Goal: Task Accomplishment & Management: Use online tool/utility

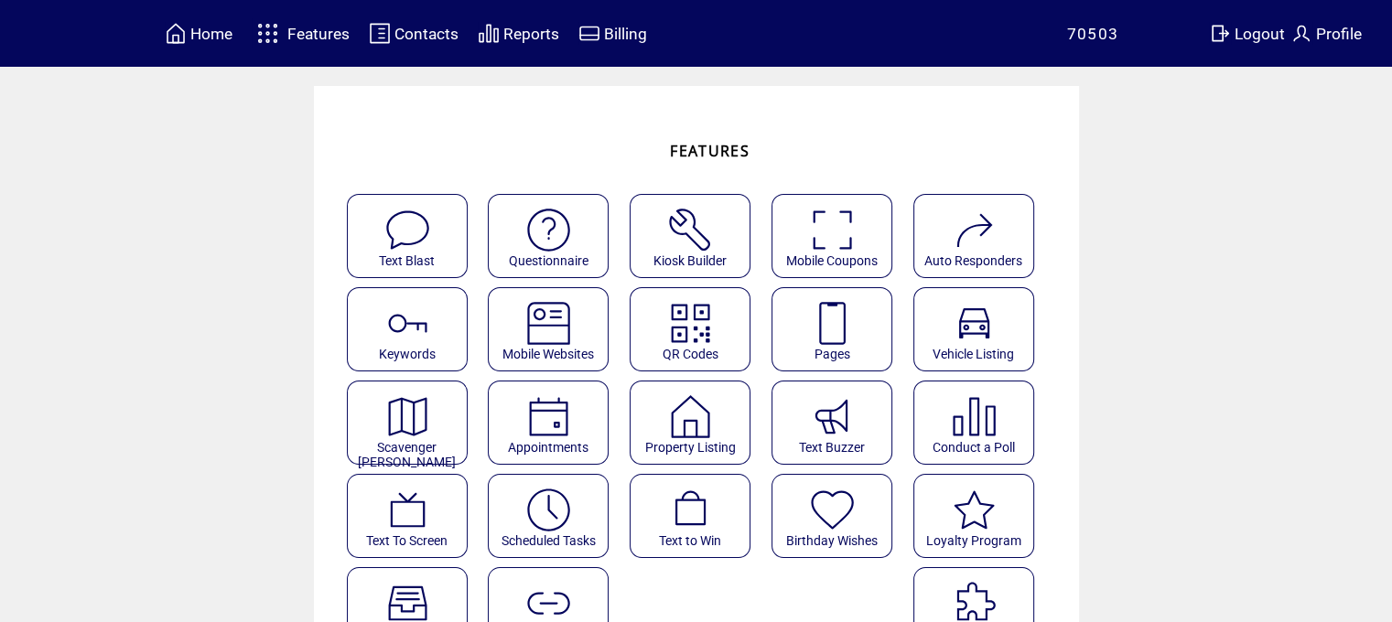
click at [820, 343] on featuretext "Pages" at bounding box center [831, 355] width 119 height 25
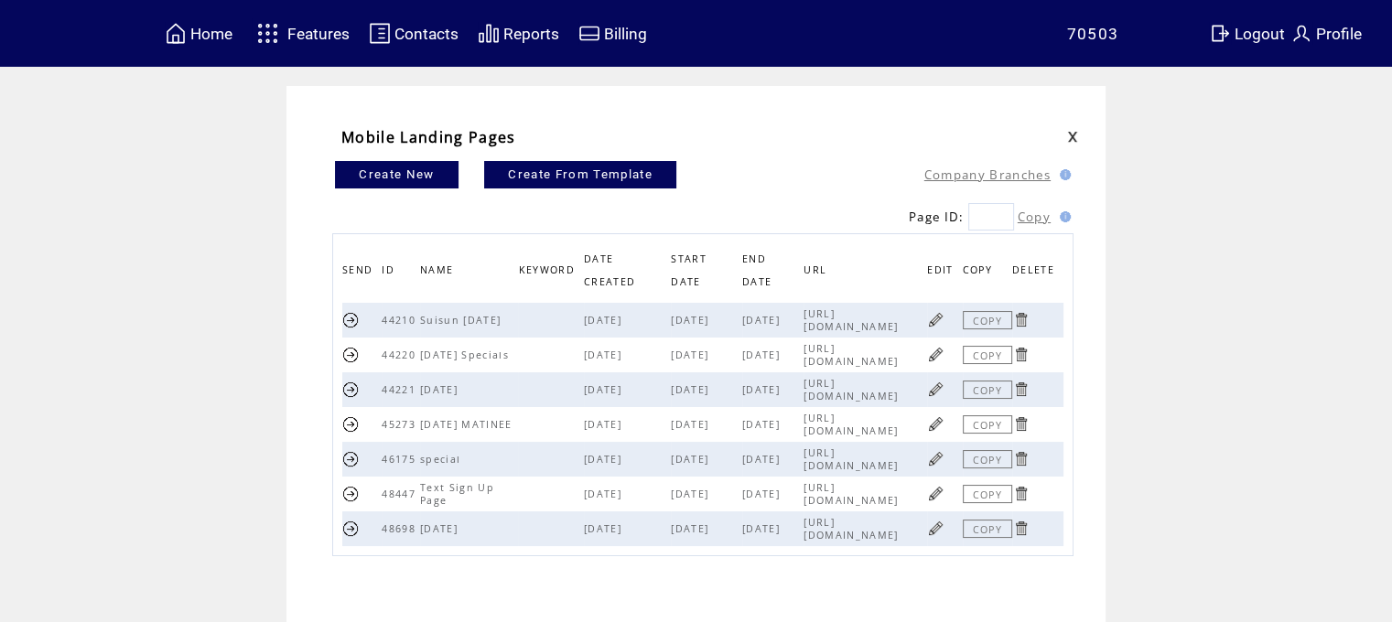
click at [944, 324] on link at bounding box center [935, 319] width 17 height 17
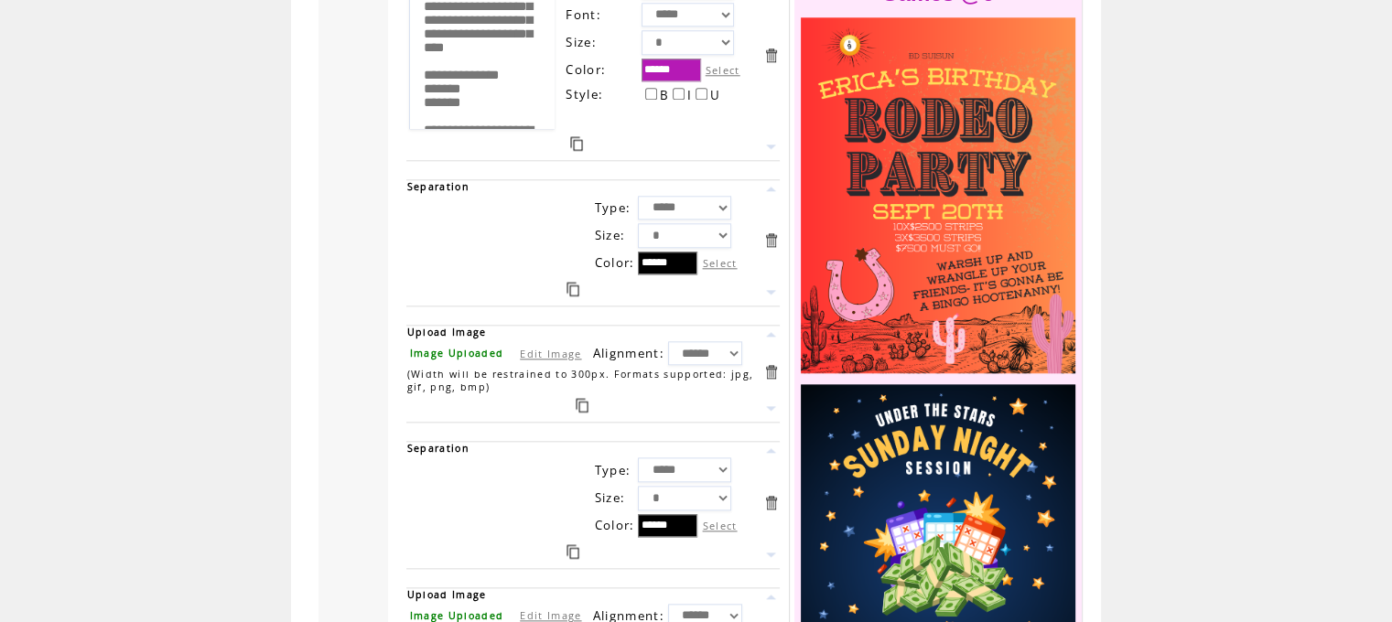
scroll to position [2247, 0]
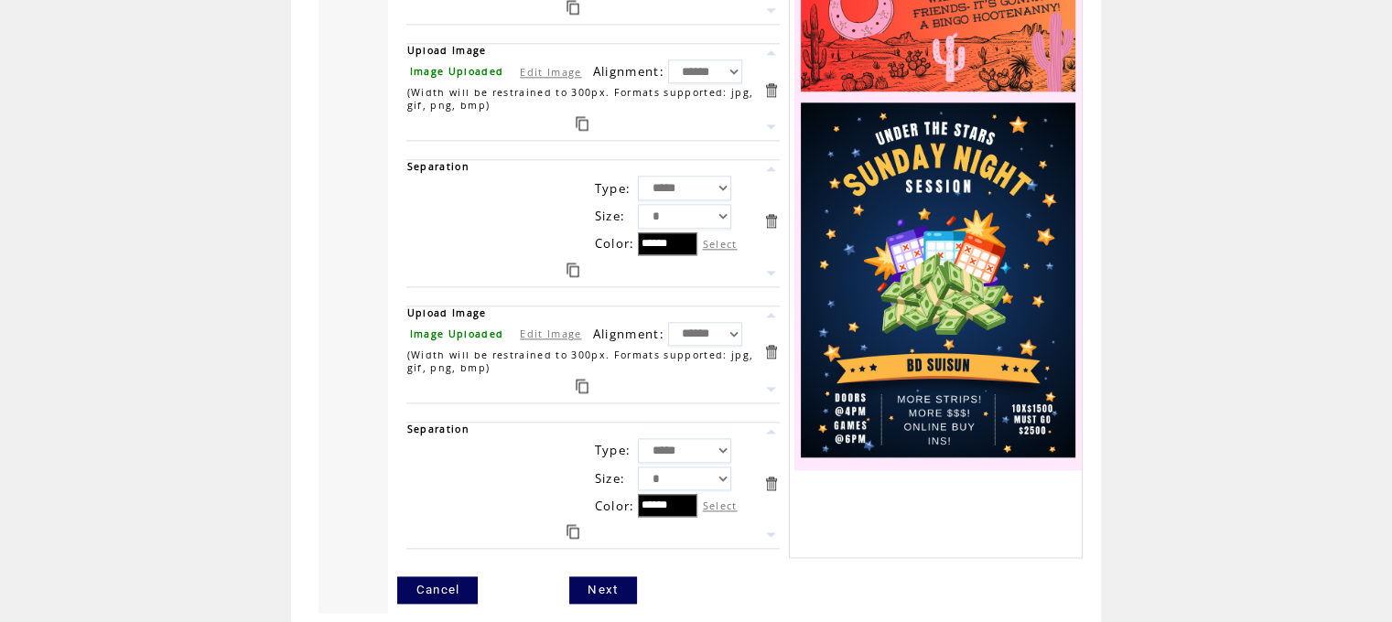
click at [578, 374] on div at bounding box center [581, 386] width 351 height 24
click at [587, 379] on link at bounding box center [582, 386] width 13 height 15
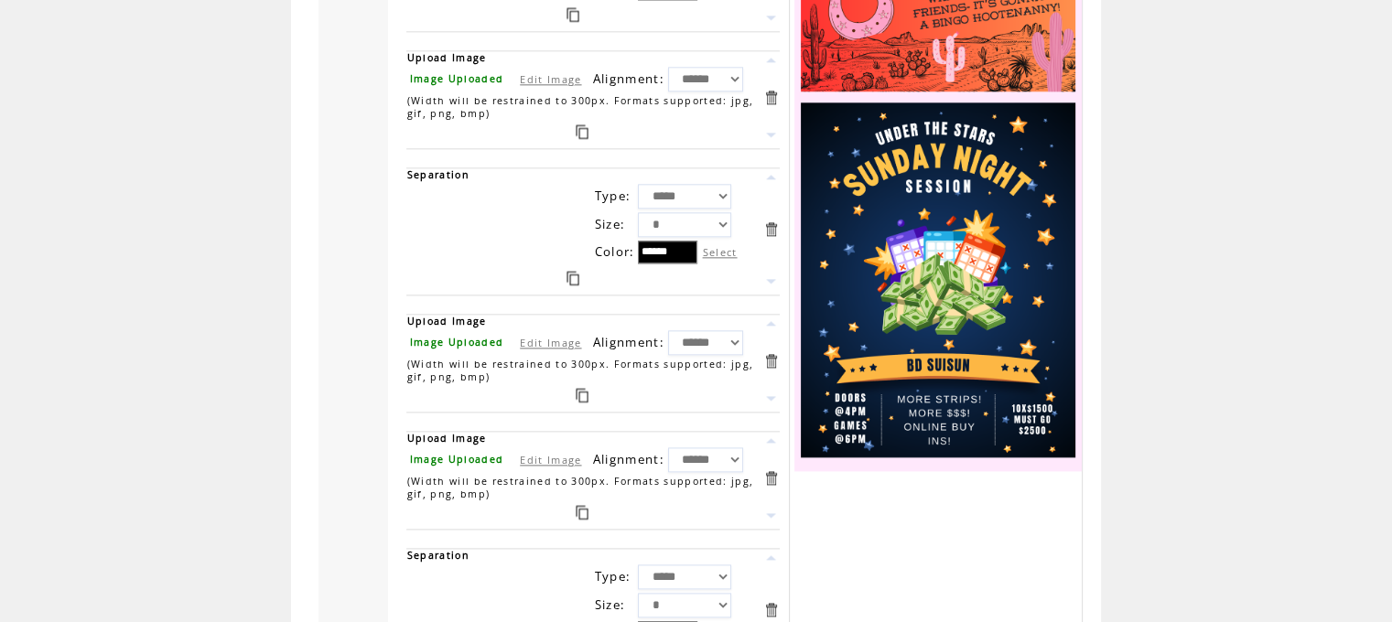
click at [777, 549] on link at bounding box center [770, 557] width 17 height 17
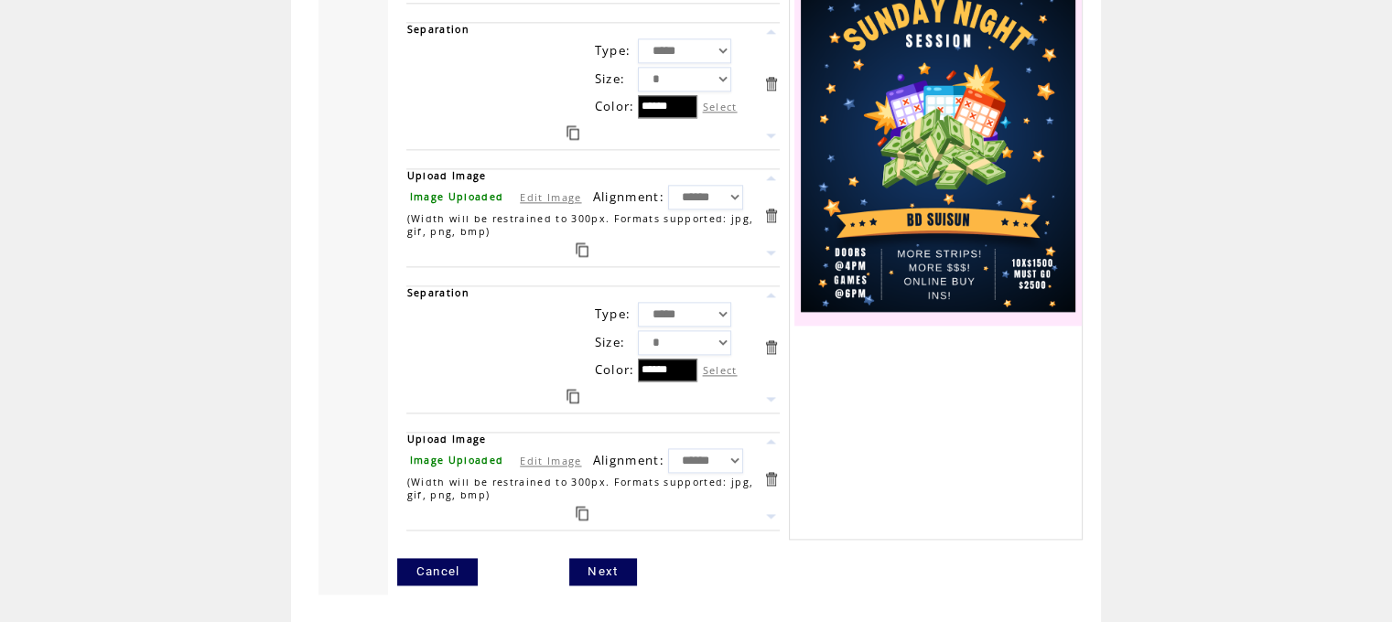
scroll to position [2479, 0]
click at [586, 506] on link at bounding box center [582, 513] width 13 height 15
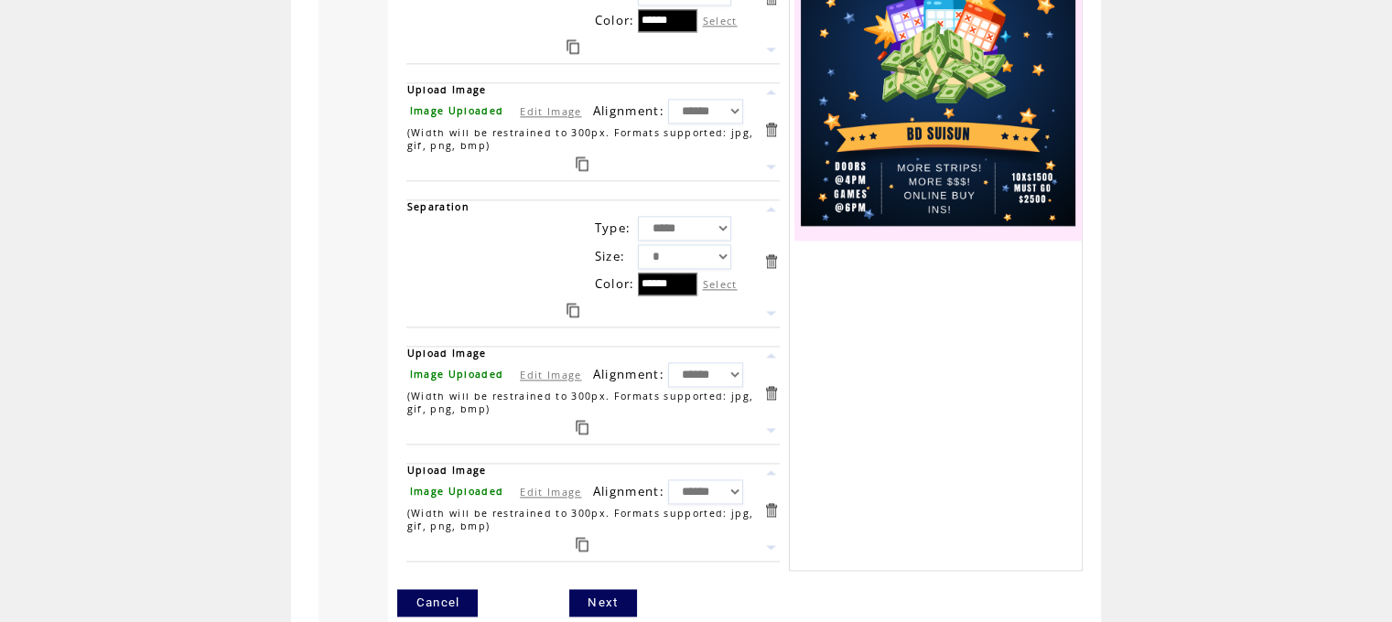
click at [575, 303] on link at bounding box center [572, 310] width 13 height 15
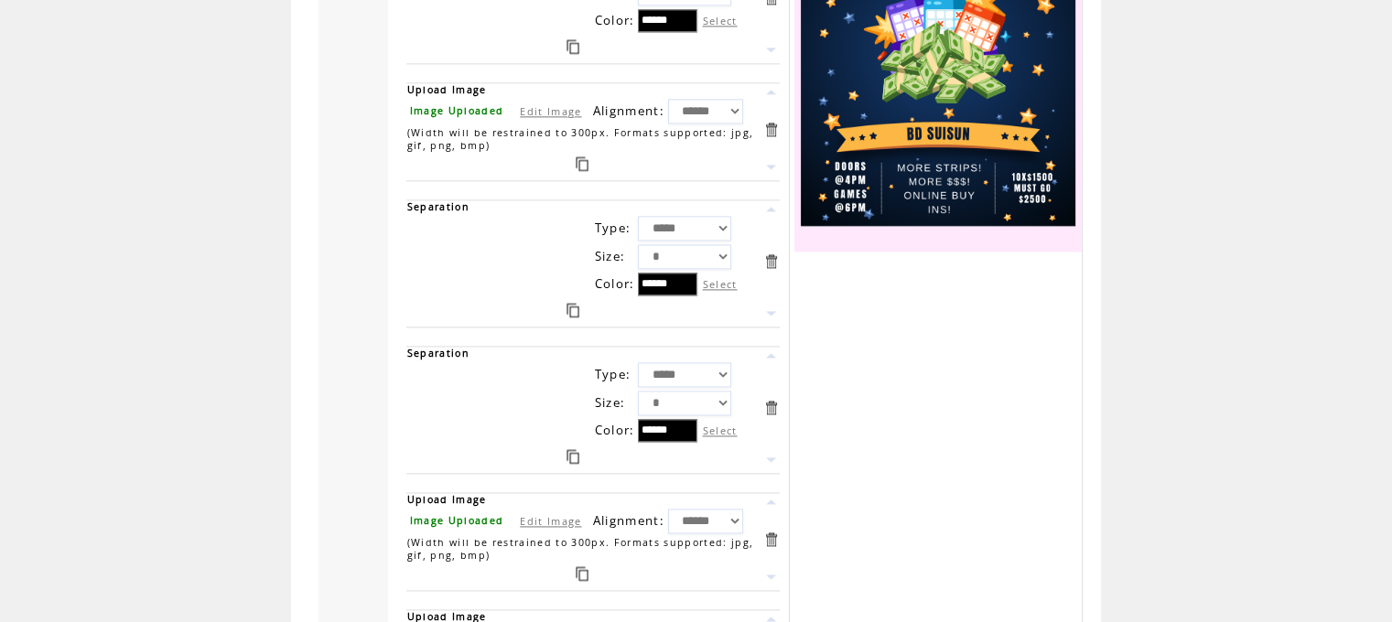
drag, startPoint x: 774, startPoint y: 420, endPoint x: 774, endPoint y: 430, distance: 10.1
click at [774, 451] on link at bounding box center [770, 459] width 17 height 17
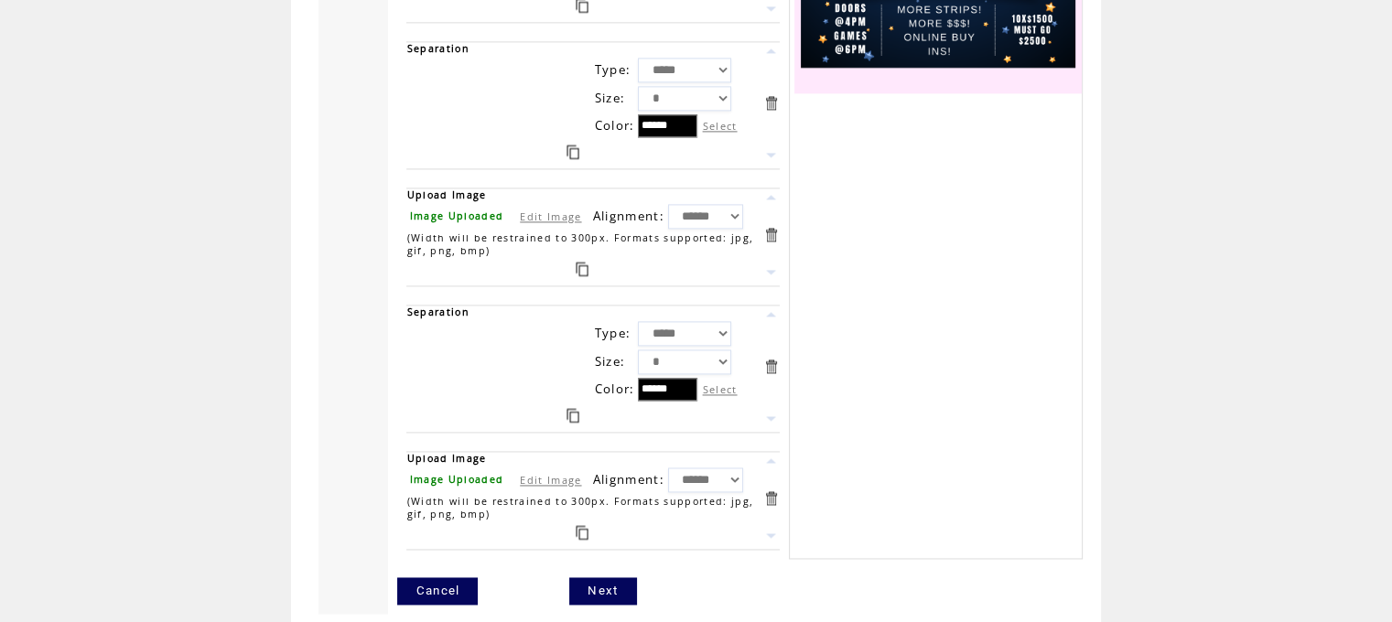
scroll to position [2888, 0]
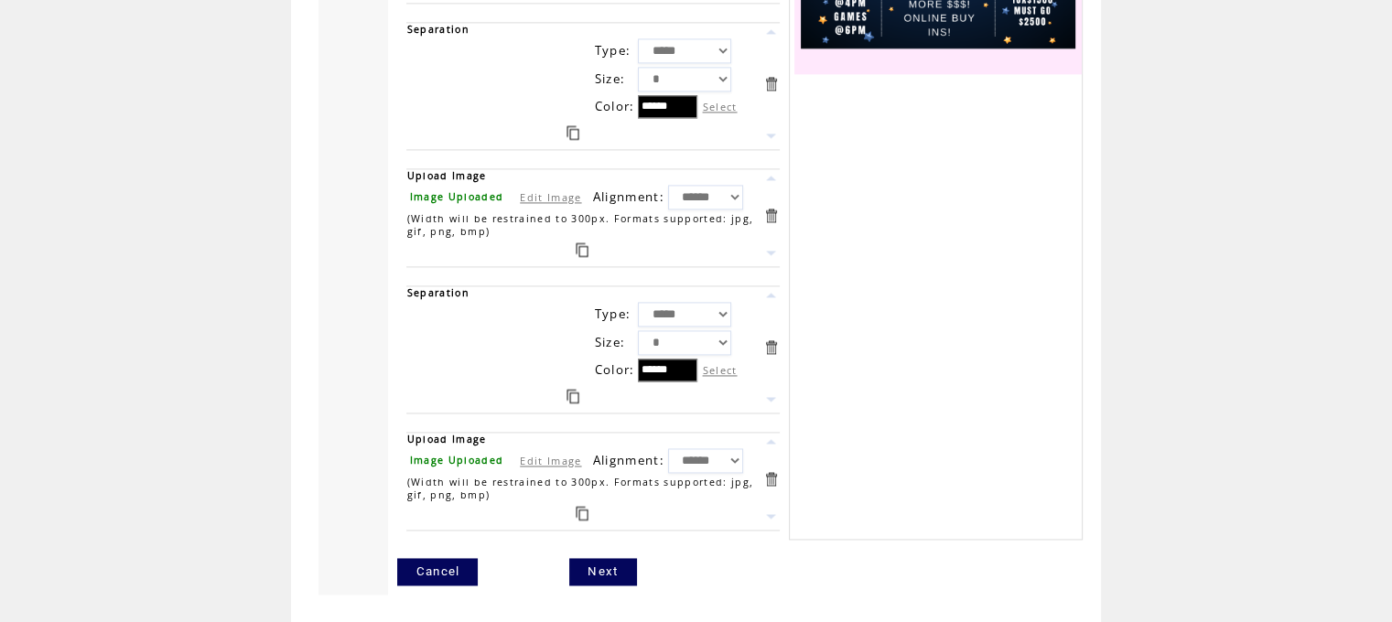
click at [576, 389] on link at bounding box center [572, 396] width 13 height 15
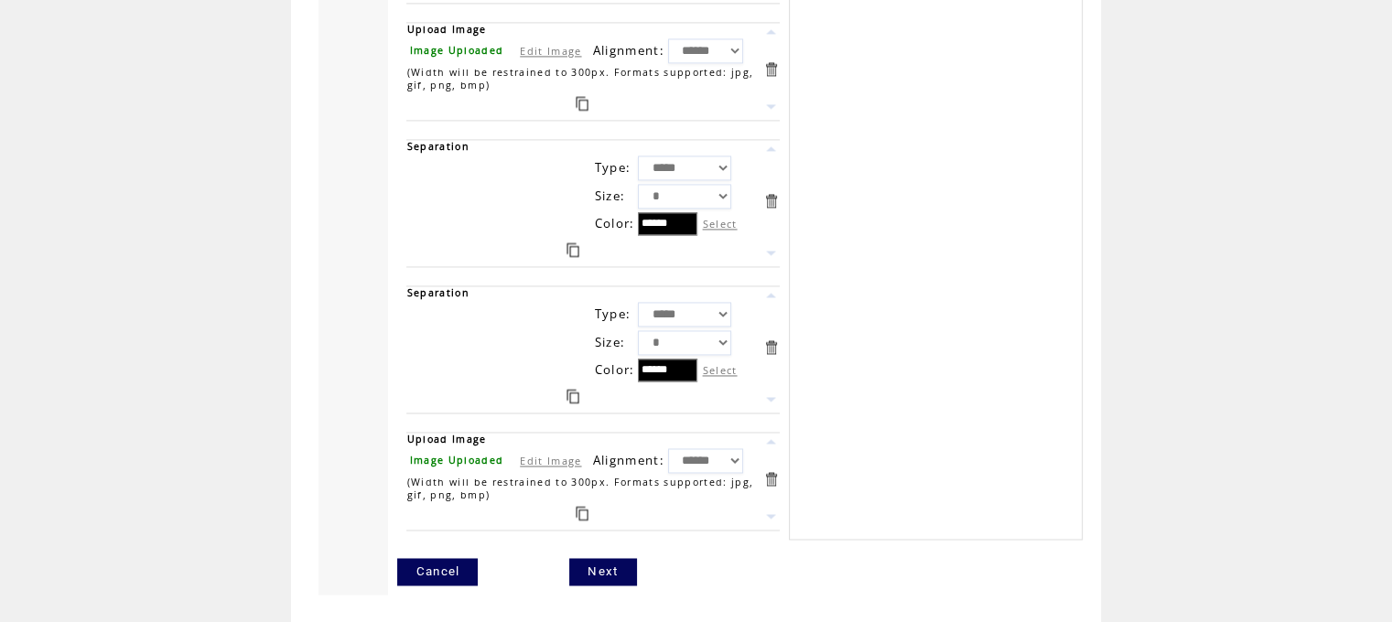
click at [776, 433] on link at bounding box center [770, 441] width 17 height 17
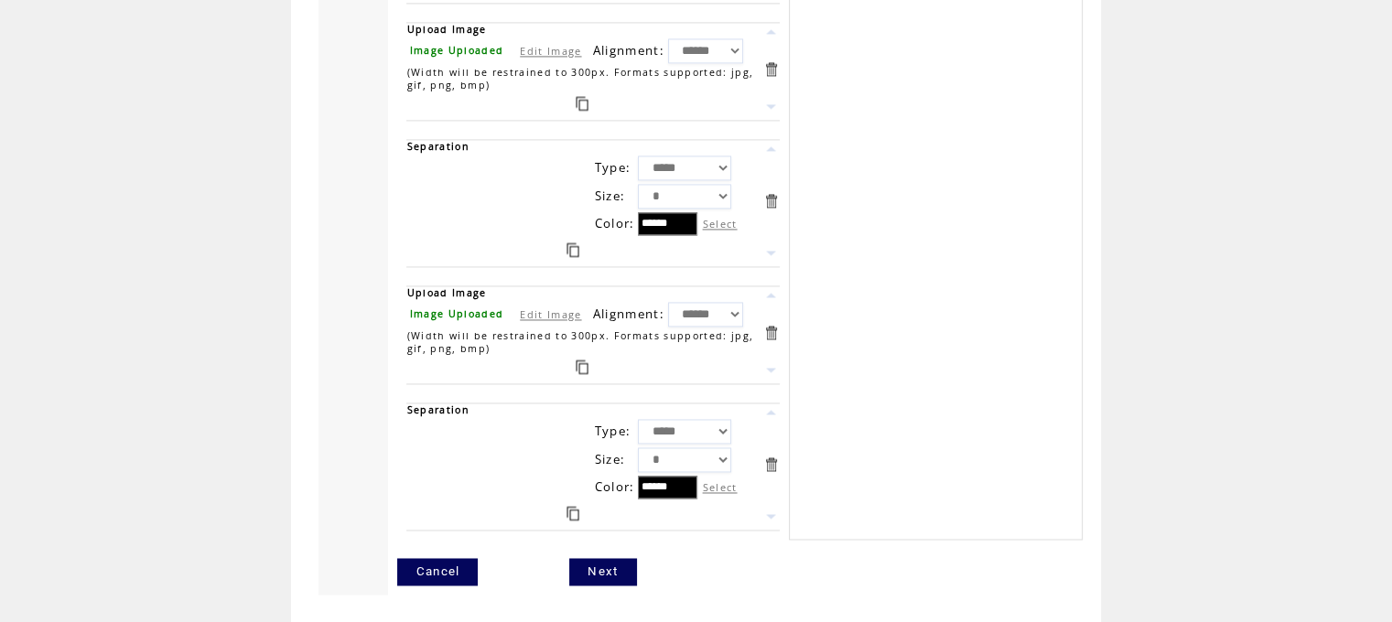
click at [583, 360] on link at bounding box center [582, 367] width 13 height 15
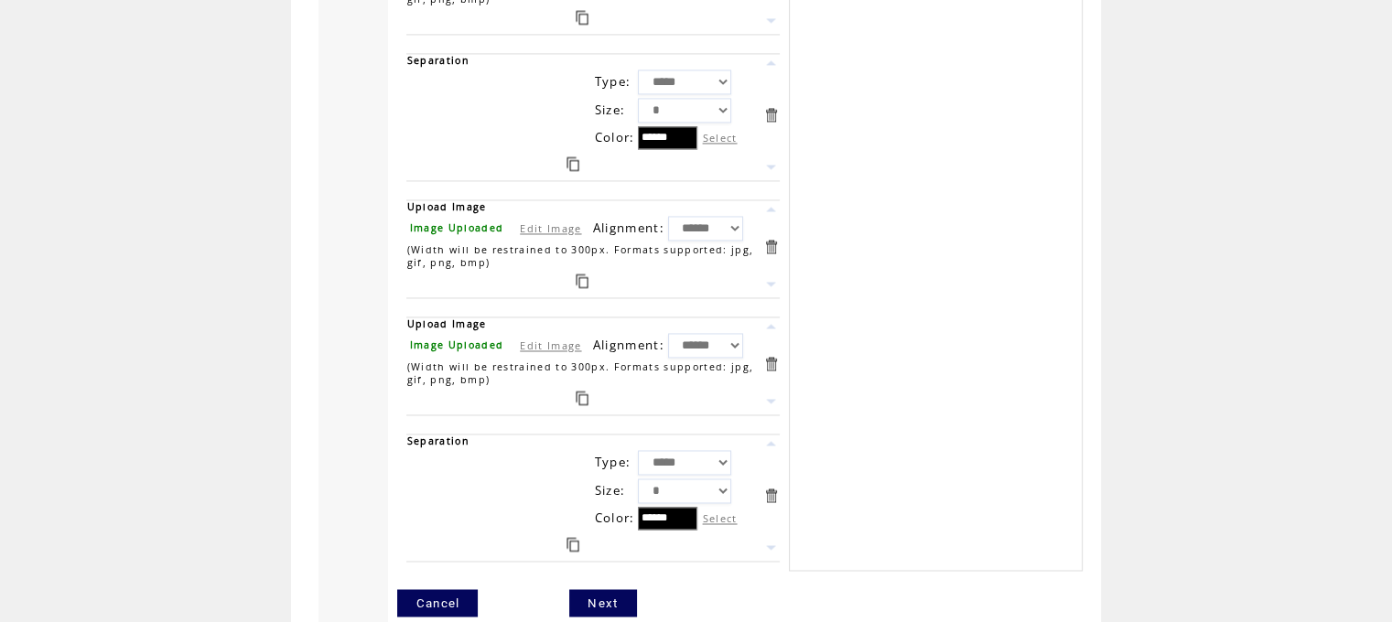
click at [776, 435] on link at bounding box center [770, 443] width 17 height 17
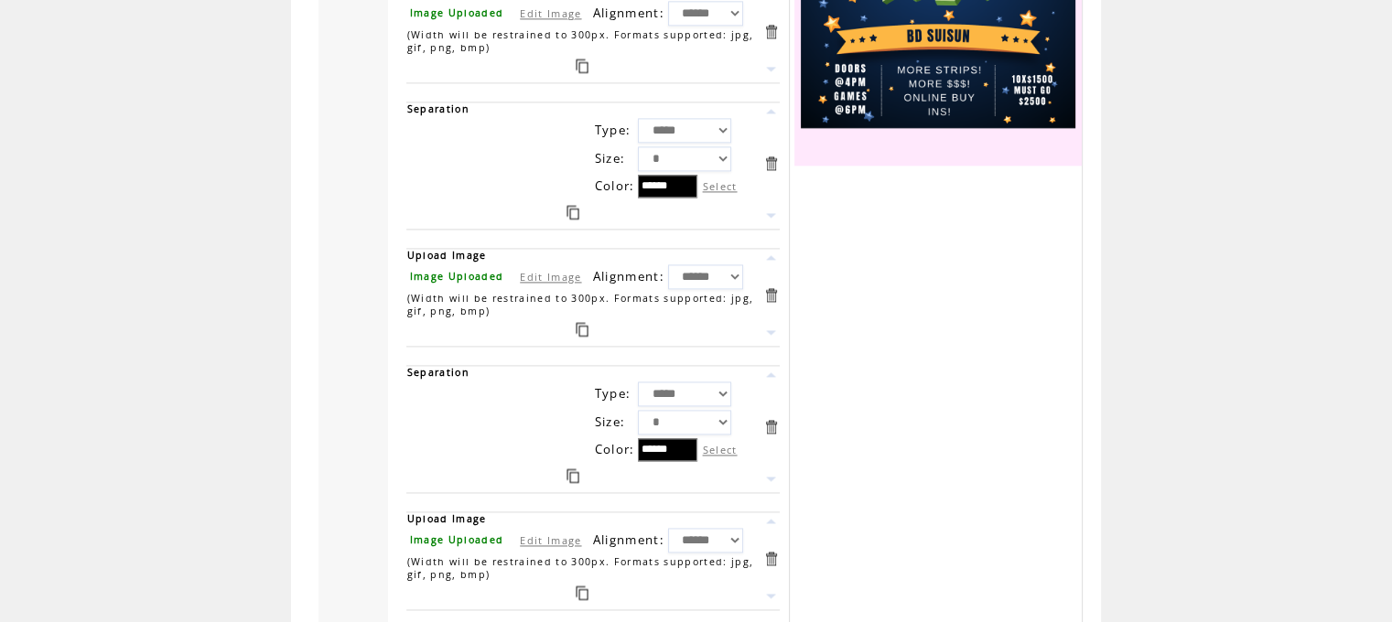
scroll to position [2581, 0]
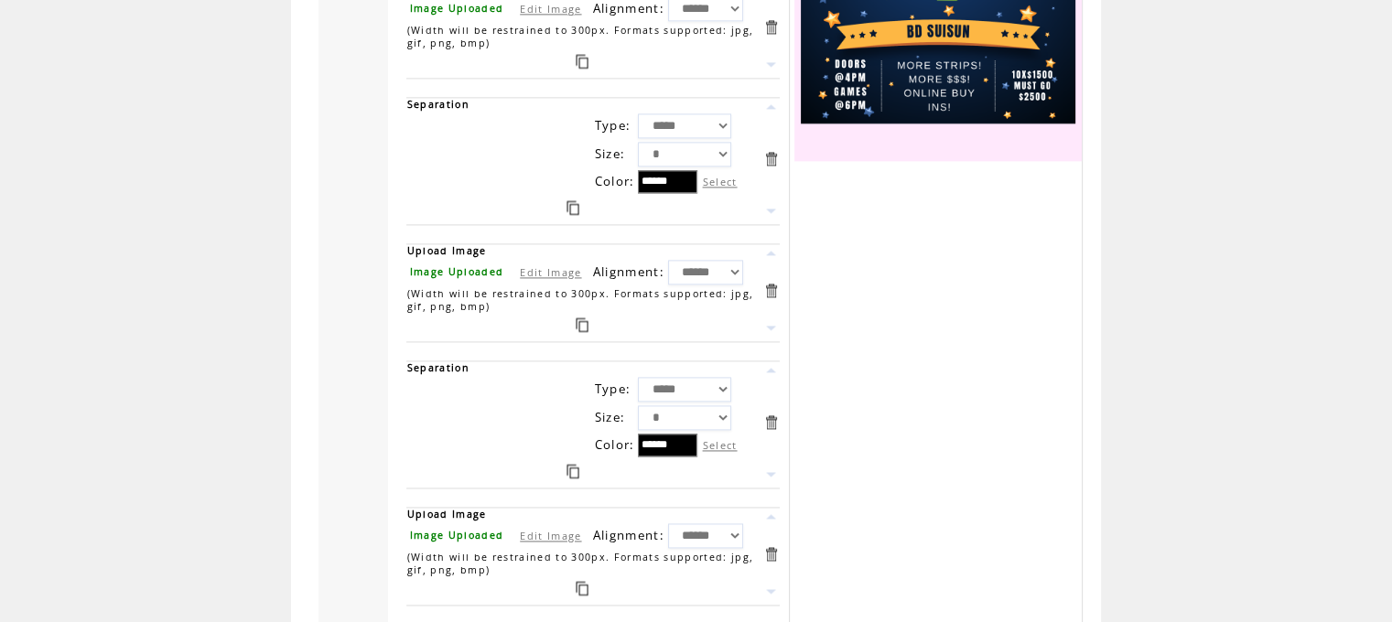
click at [542, 265] on link "Edit Image" at bounding box center [550, 272] width 61 height 14
click at [468, 263] on input "file" at bounding box center [476, 272] width 137 height 19
type input "**********"
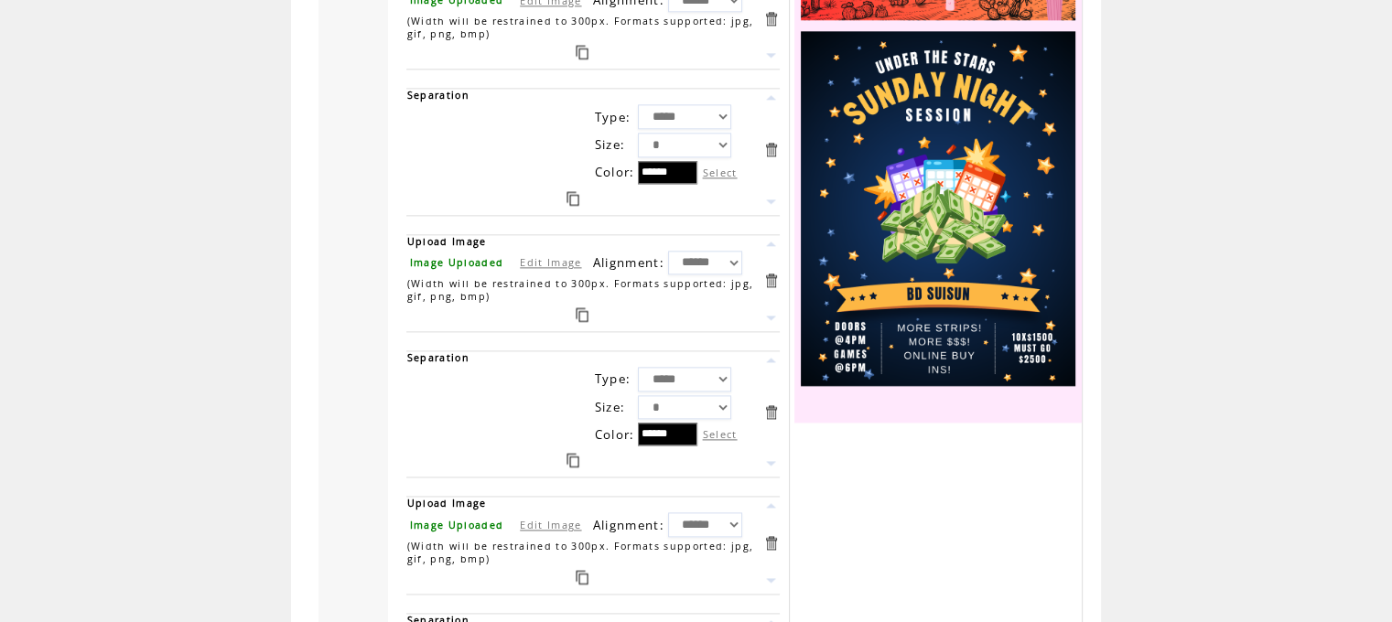
scroll to position [2899, 0]
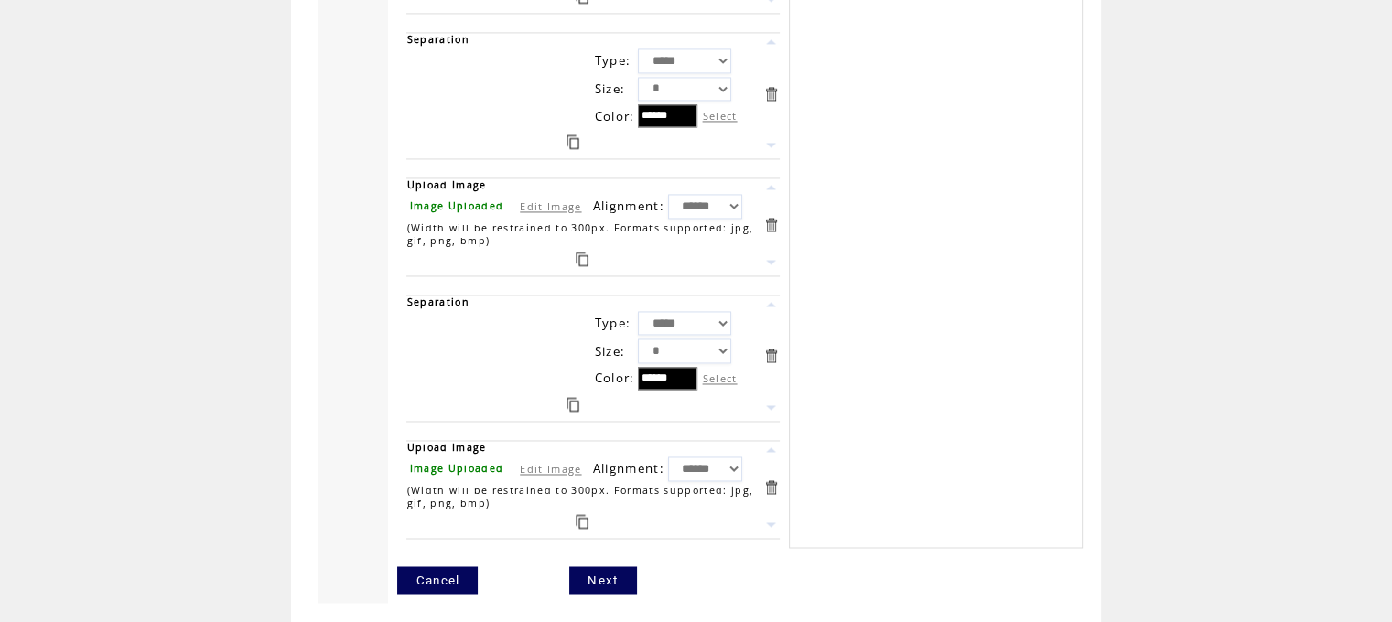
click at [567, 199] on link "Edit Image" at bounding box center [550, 206] width 61 height 14
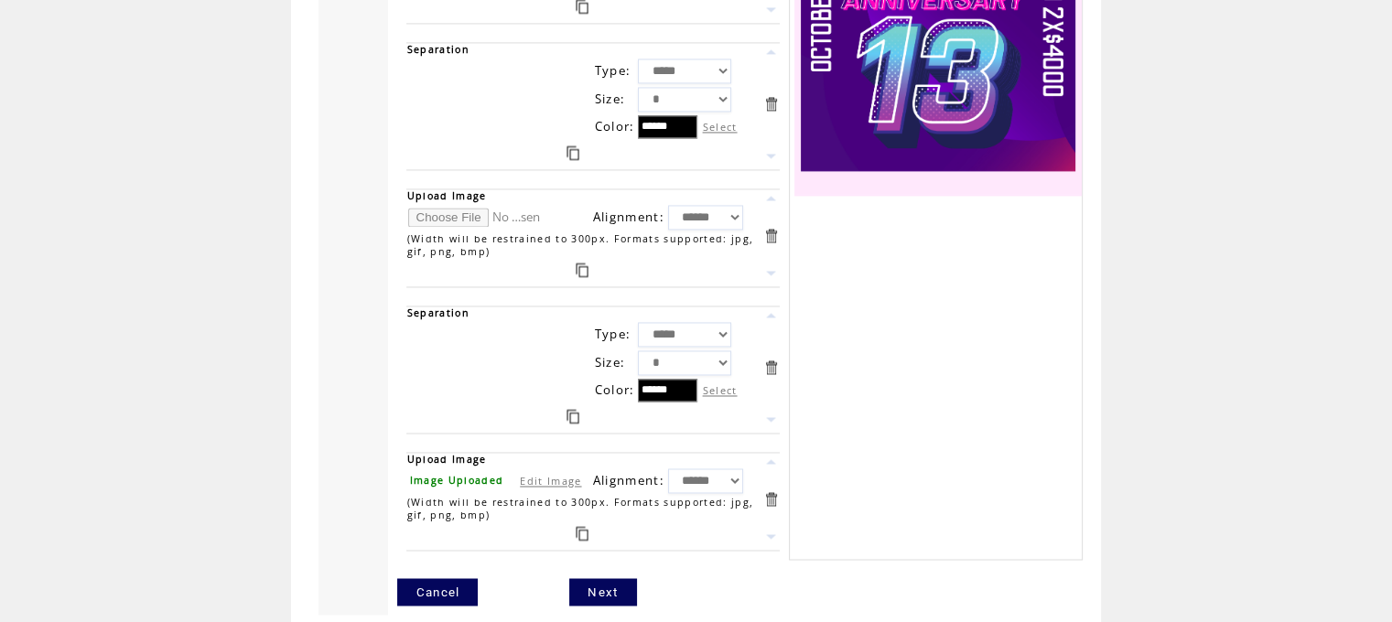
click at [468, 208] on input "file" at bounding box center [476, 217] width 137 height 19
type input "**********"
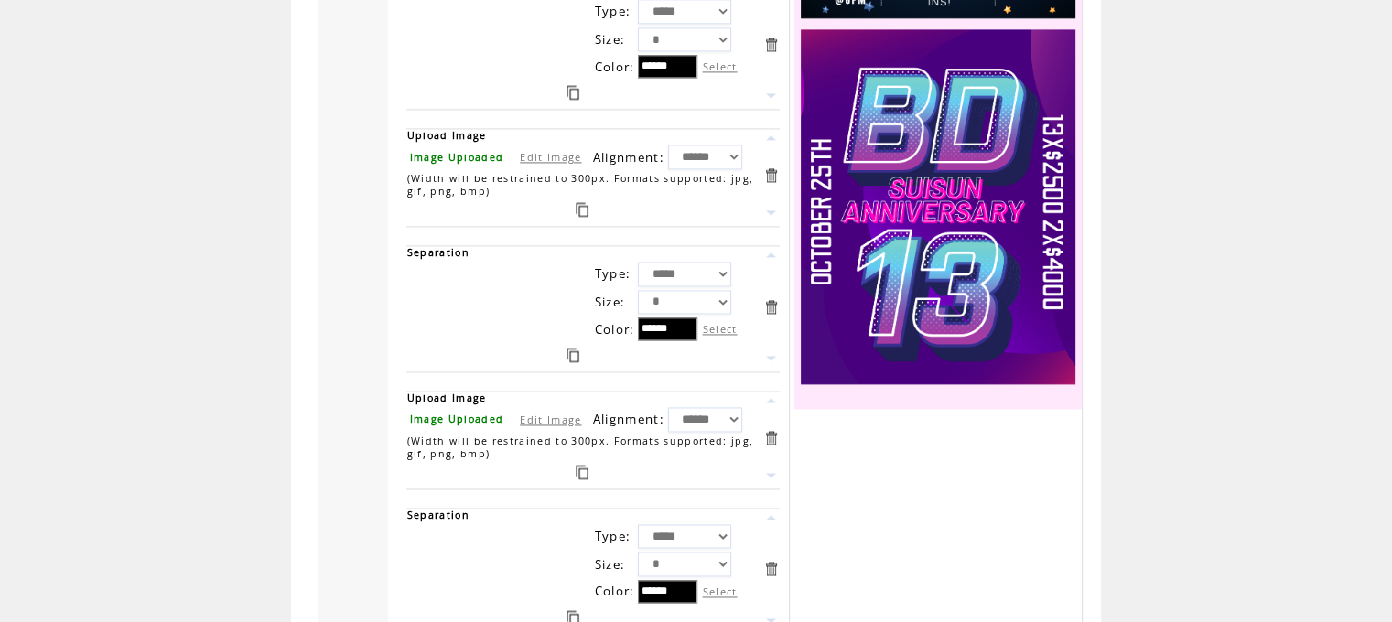
scroll to position [2899, 0]
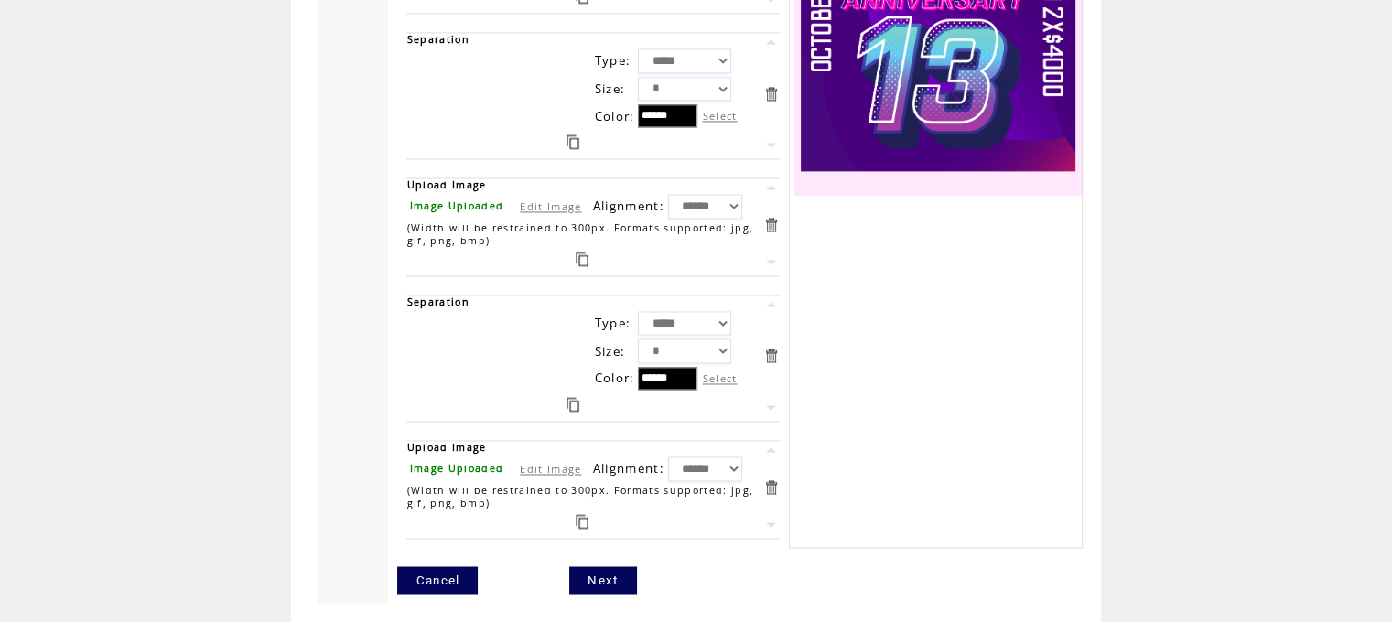
click at [540, 462] on link "Edit Image" at bounding box center [550, 469] width 61 height 14
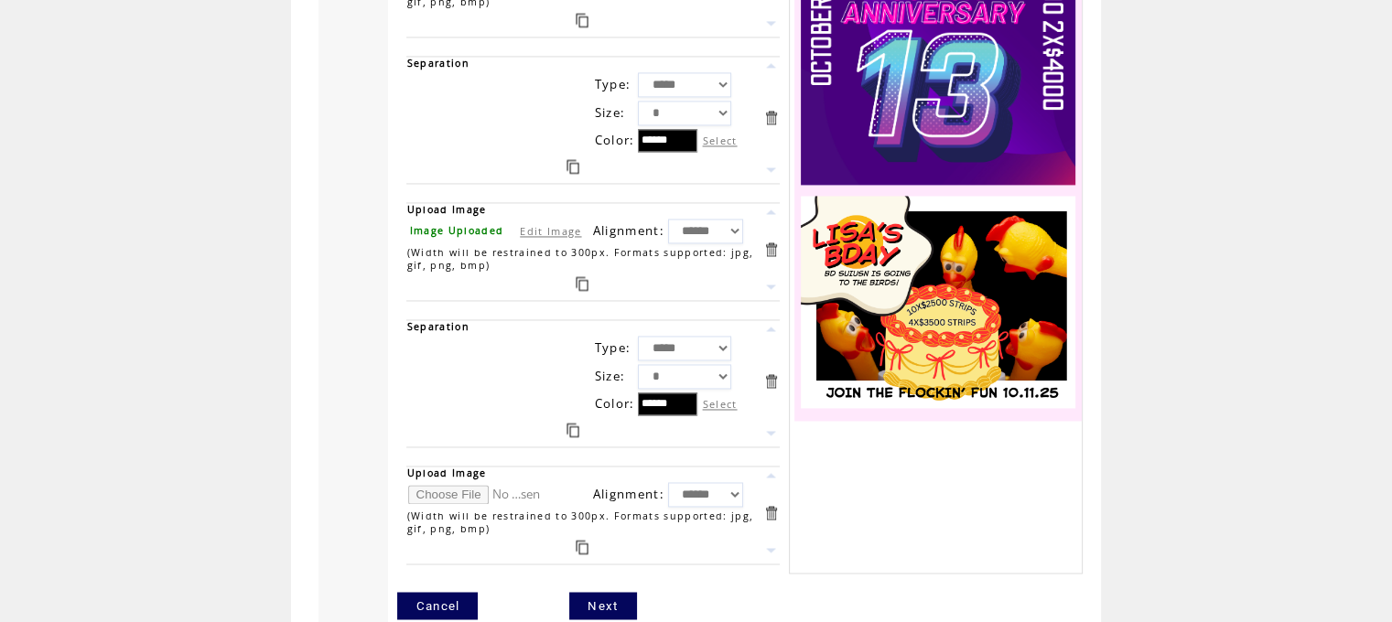
click at [465, 485] on input "file" at bounding box center [476, 494] width 137 height 19
type input "**********"
click at [609, 592] on link "Next" at bounding box center [602, 605] width 67 height 27
